Goal: Task Accomplishment & Management: Use online tool/utility

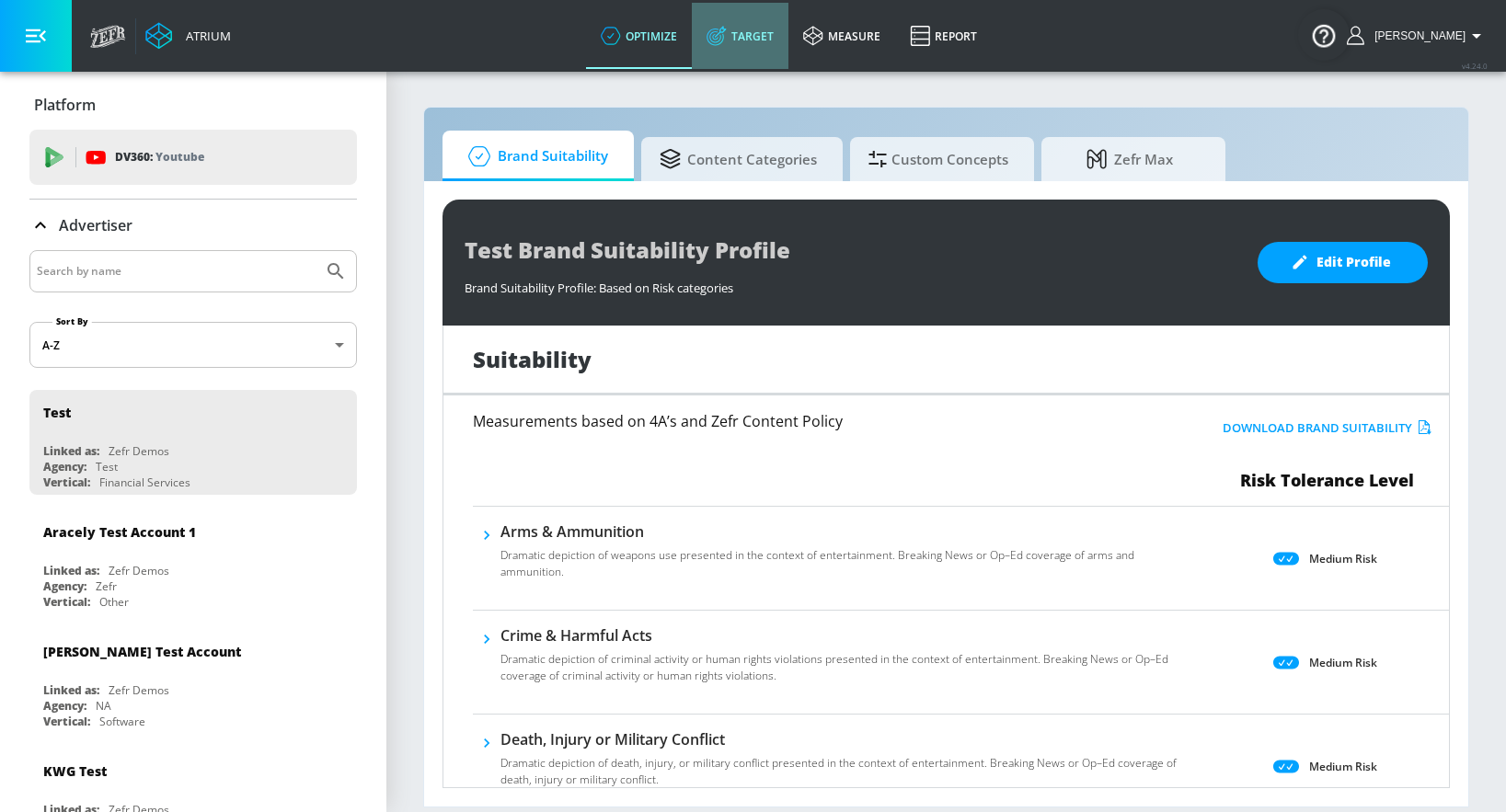
click at [774, 39] on link "Target" at bounding box center [740, 36] width 97 height 66
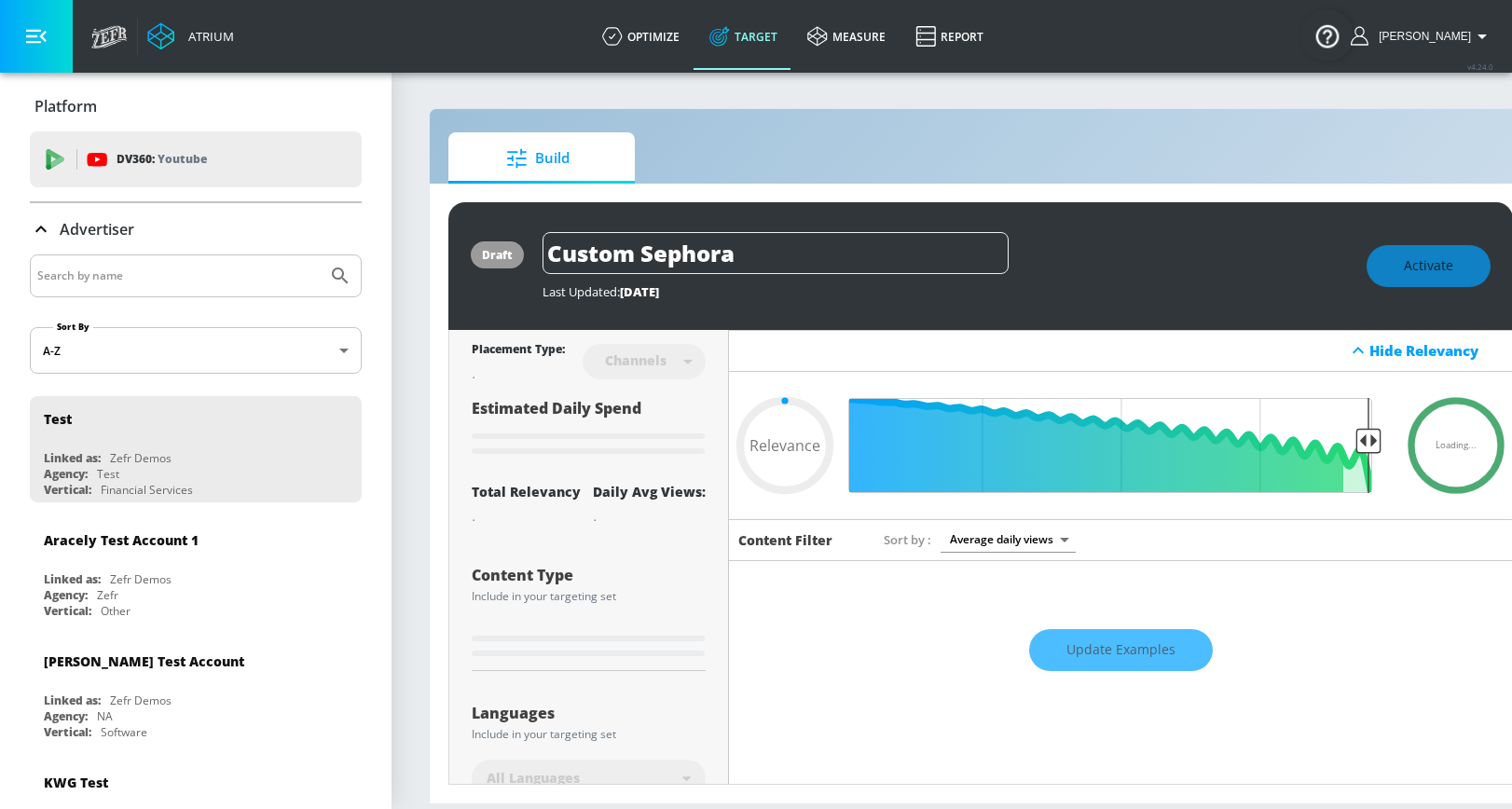
scroll to position [14, 0]
type input "0.6"
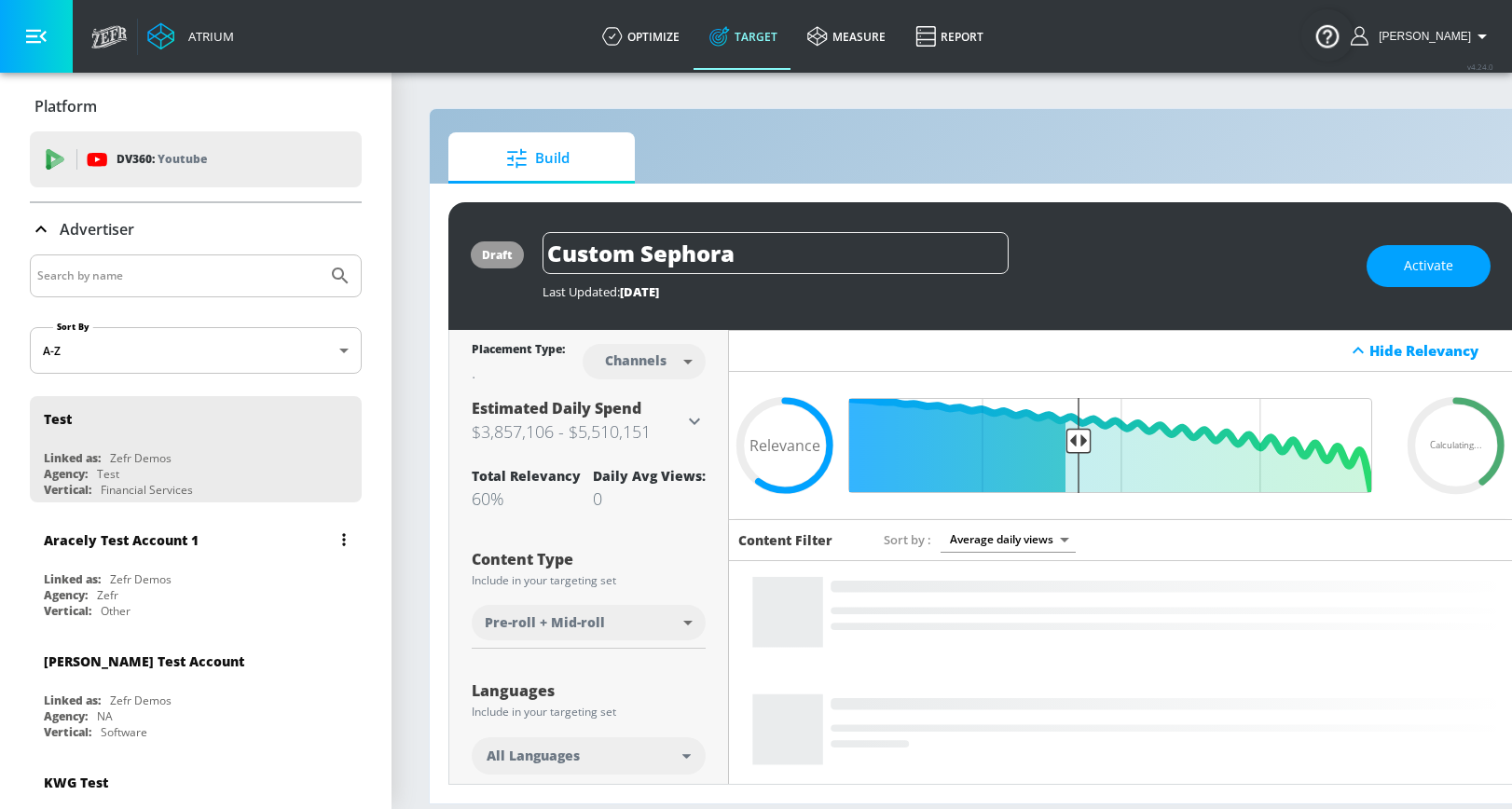
click at [200, 607] on div "Vertical: Other" at bounding box center [199, 611] width 313 height 16
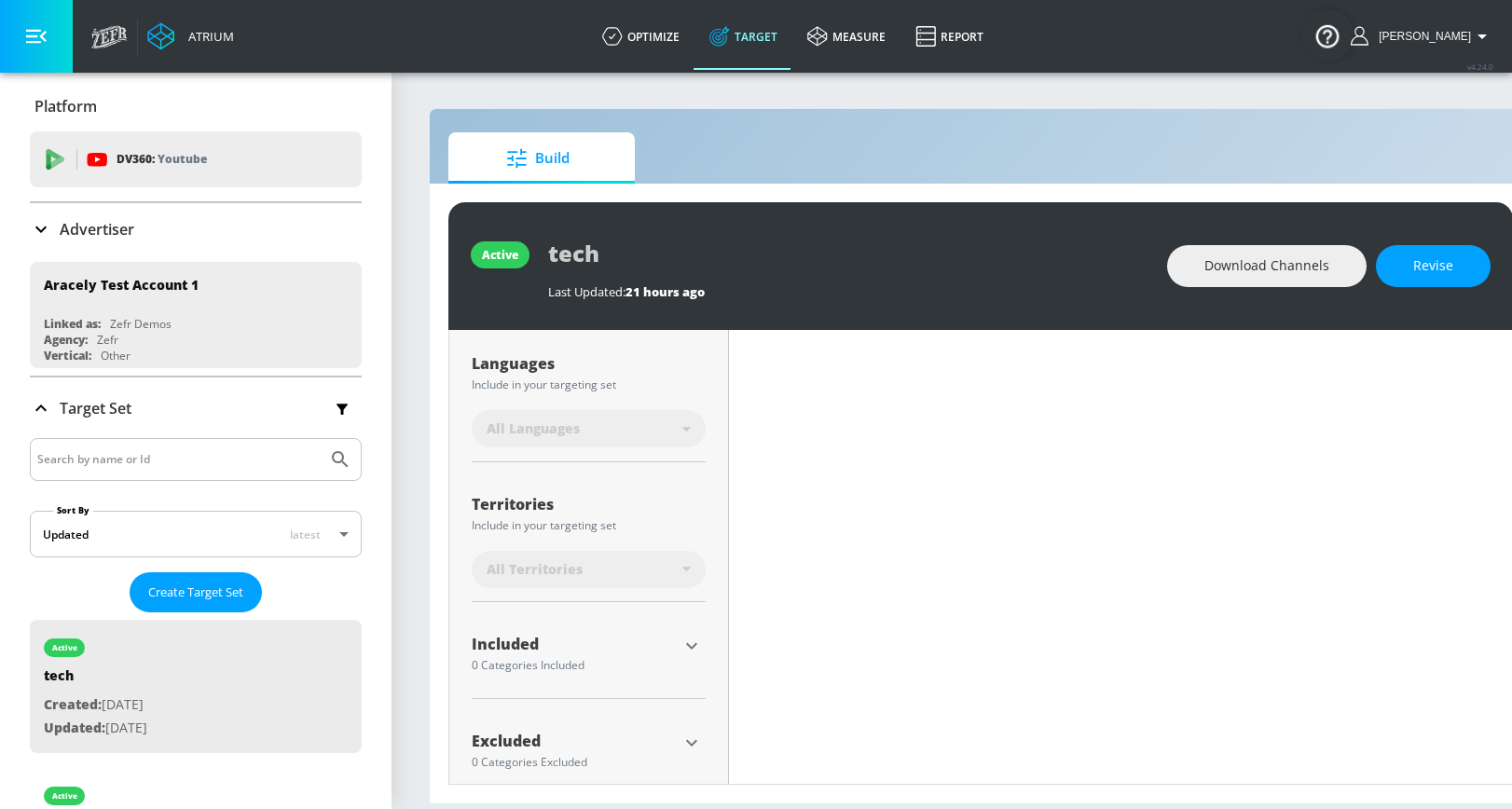
type input "0.6"
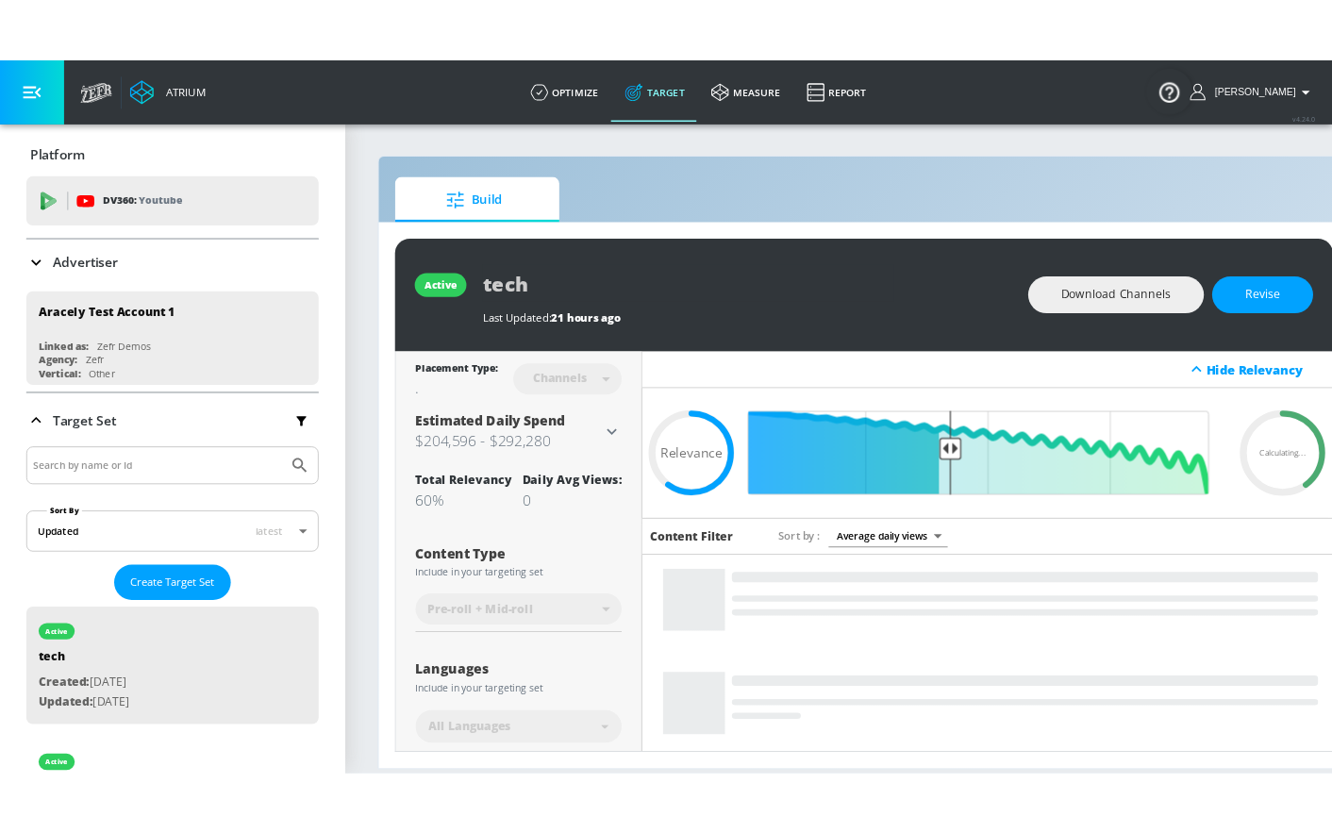
scroll to position [344, 0]
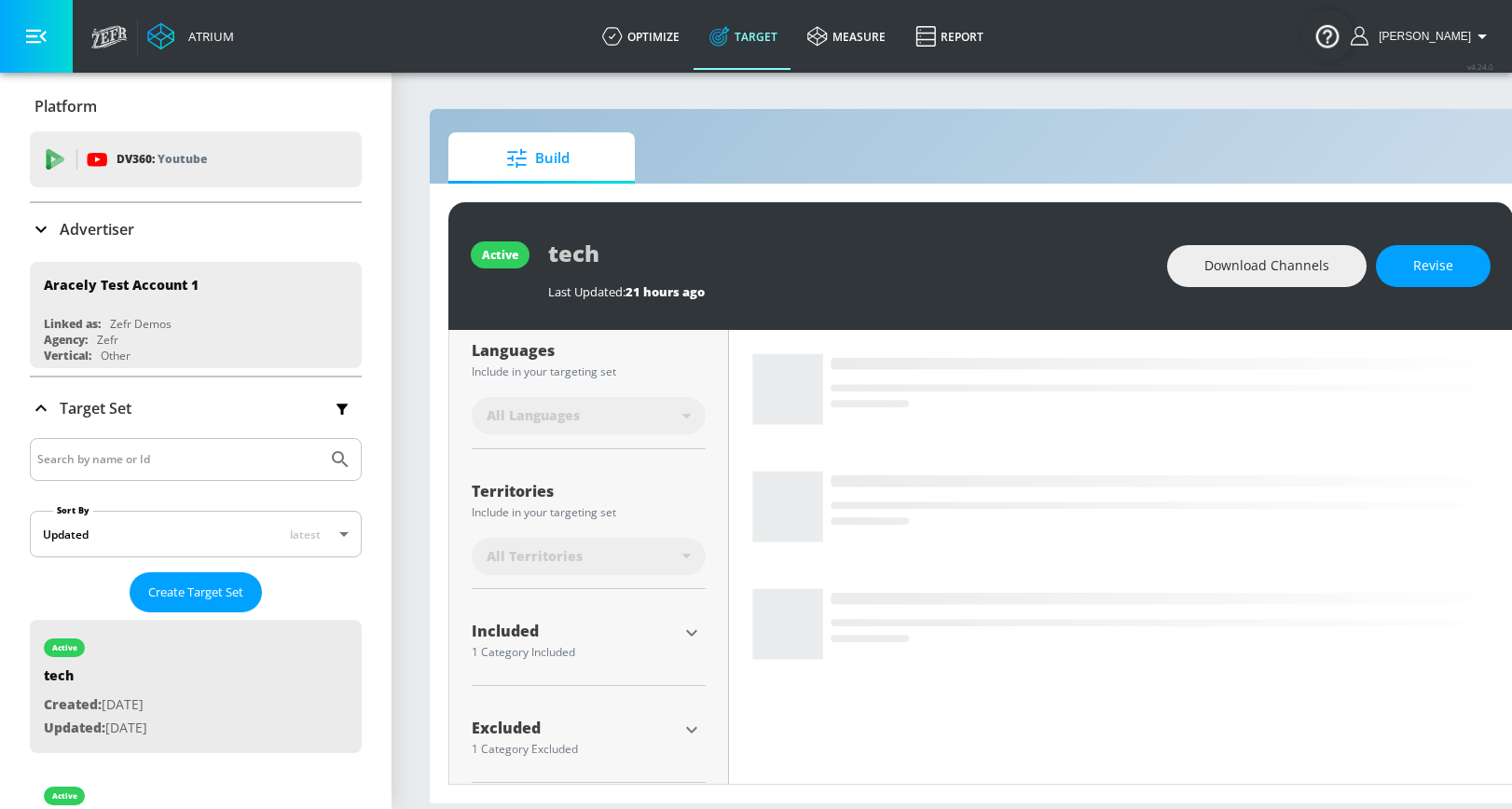
click at [689, 621] on icon "button" at bounding box center [691, 632] width 23 height 23
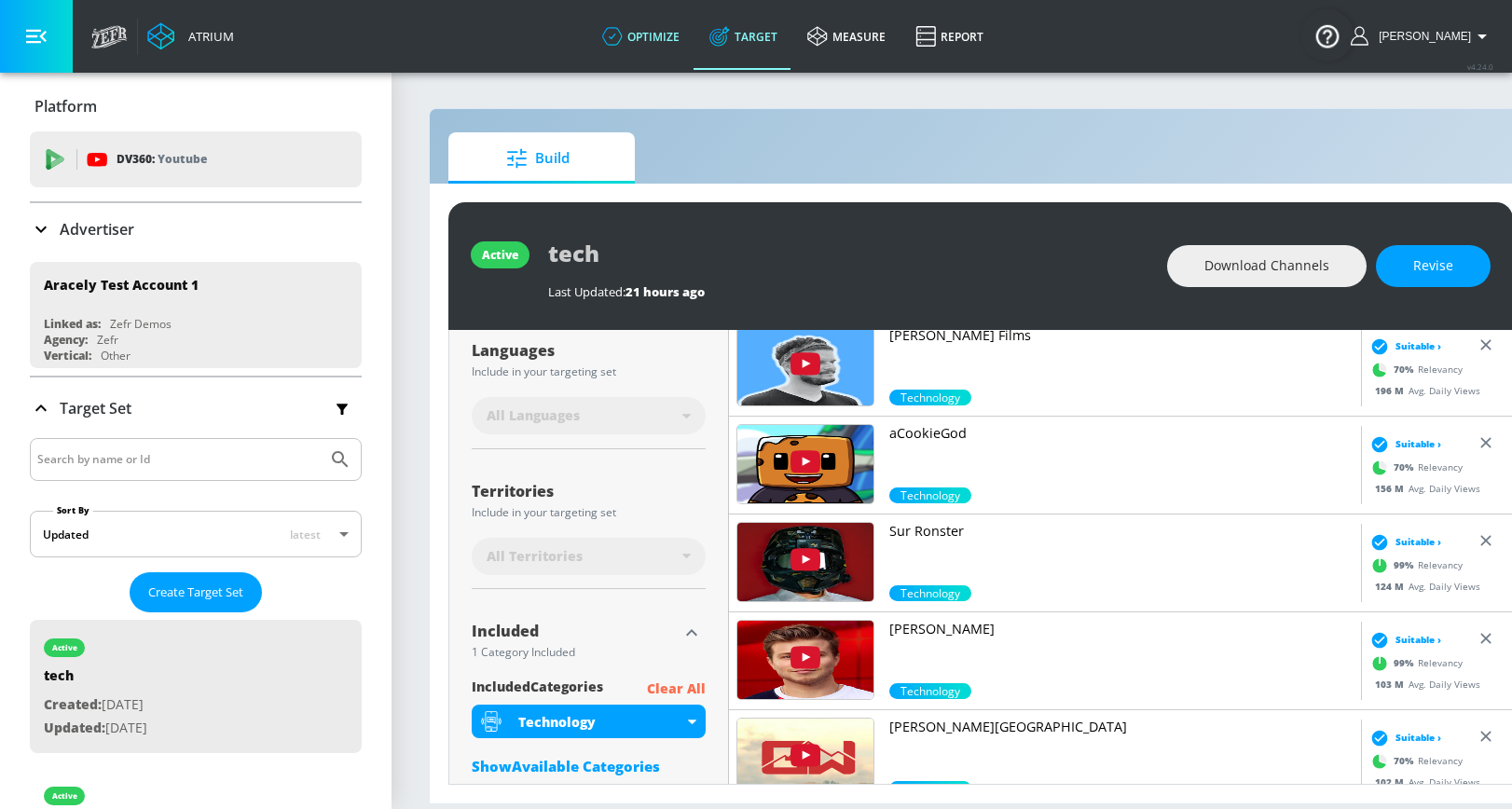
click at [670, 25] on link "optimize" at bounding box center [641, 37] width 108 height 67
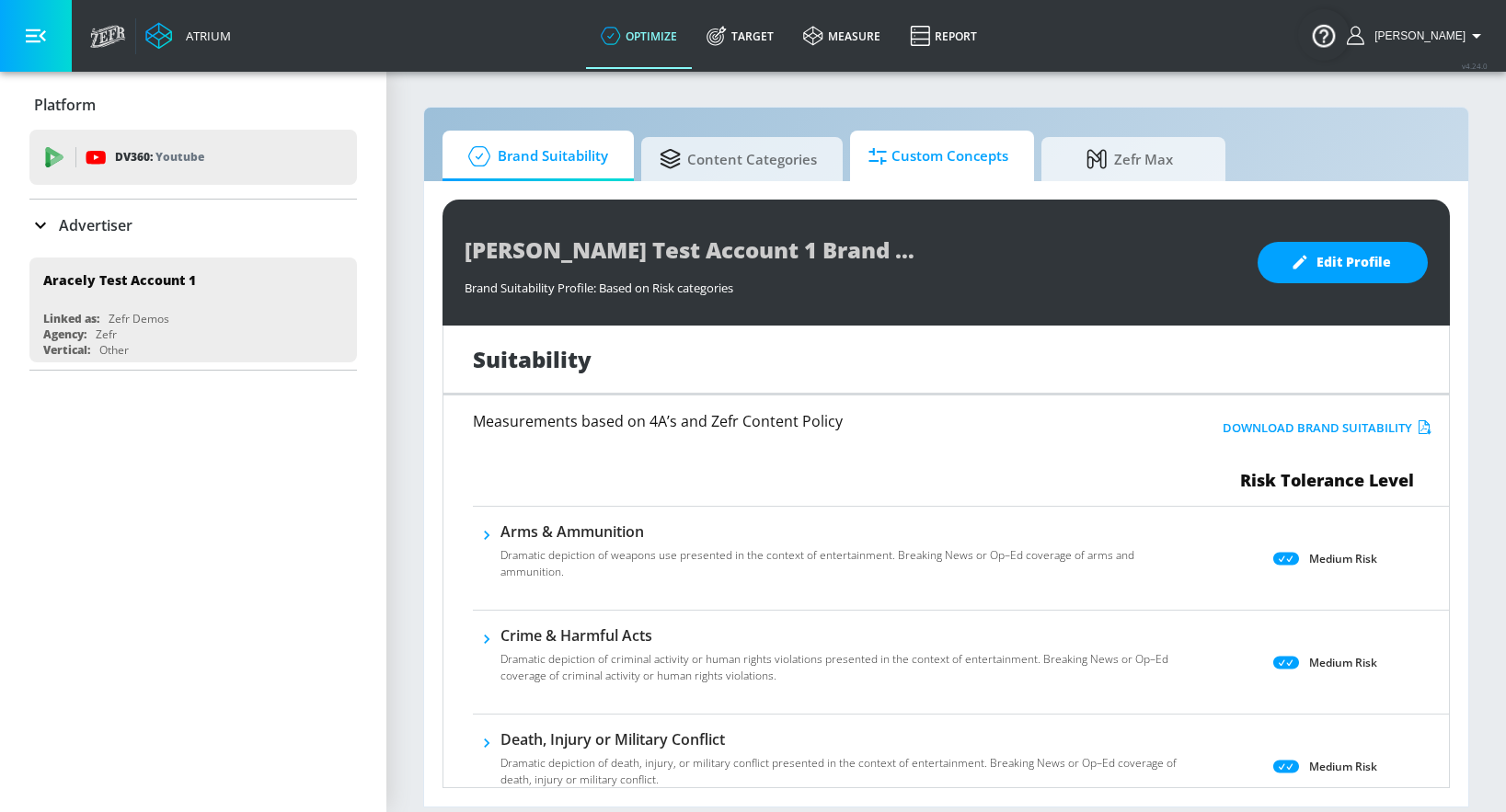
click at [915, 180] on link "Custom Concepts" at bounding box center [942, 156] width 184 height 51
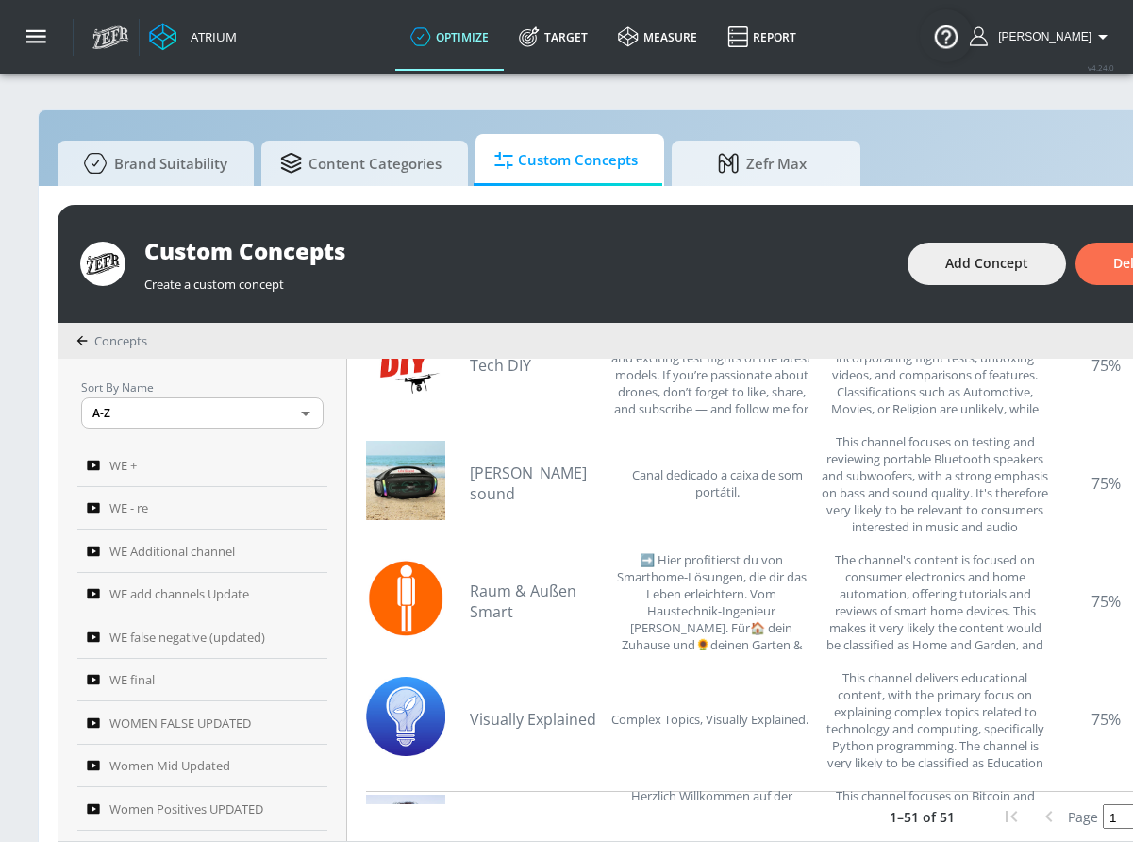
scroll to position [240, 0]
